Goal: Check status: Check status

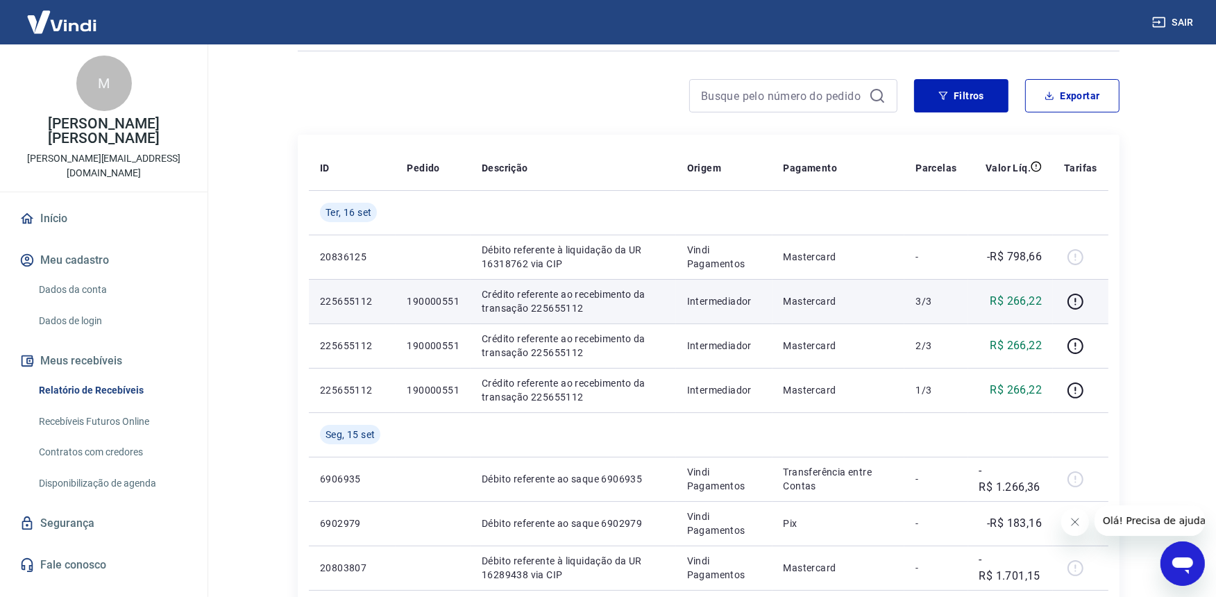
scroll to position [154, 0]
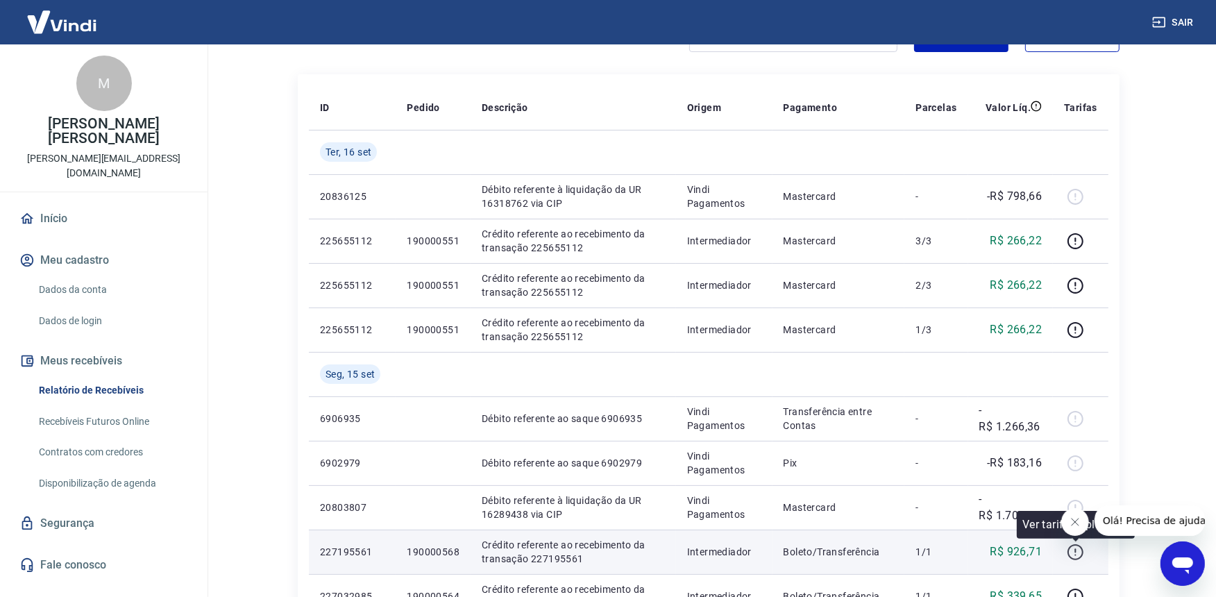
click at [1069, 549] on icon "button" at bounding box center [1076, 552] width 16 height 16
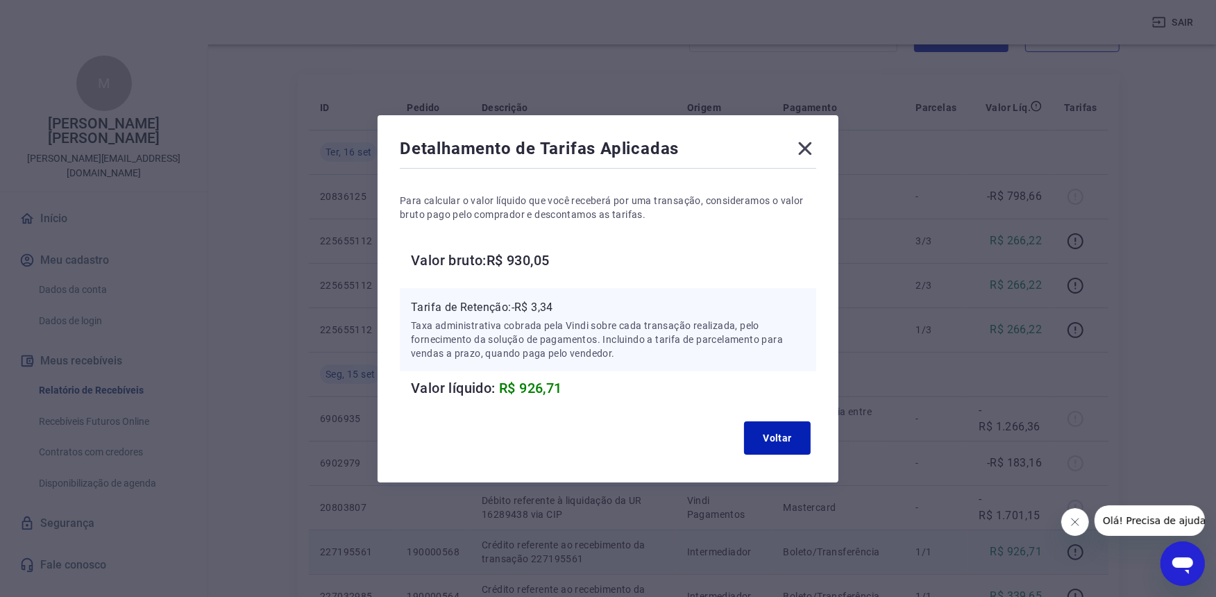
click at [806, 141] on icon at bounding box center [805, 148] width 22 height 22
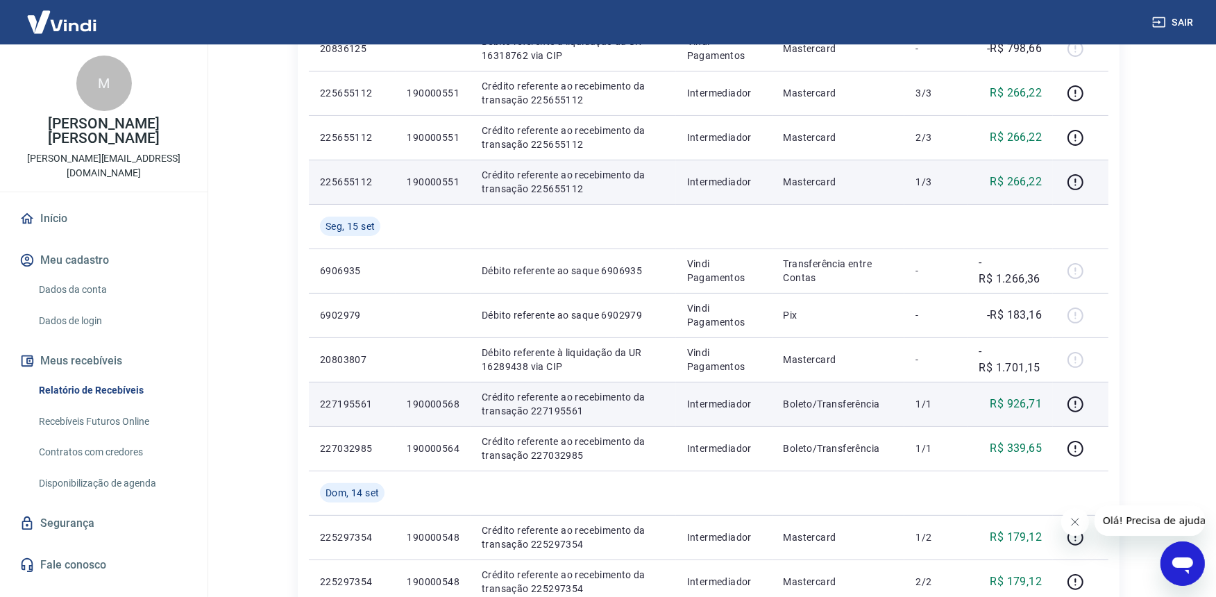
scroll to position [308, 0]
